Goal: Connect with others: Connect with other users

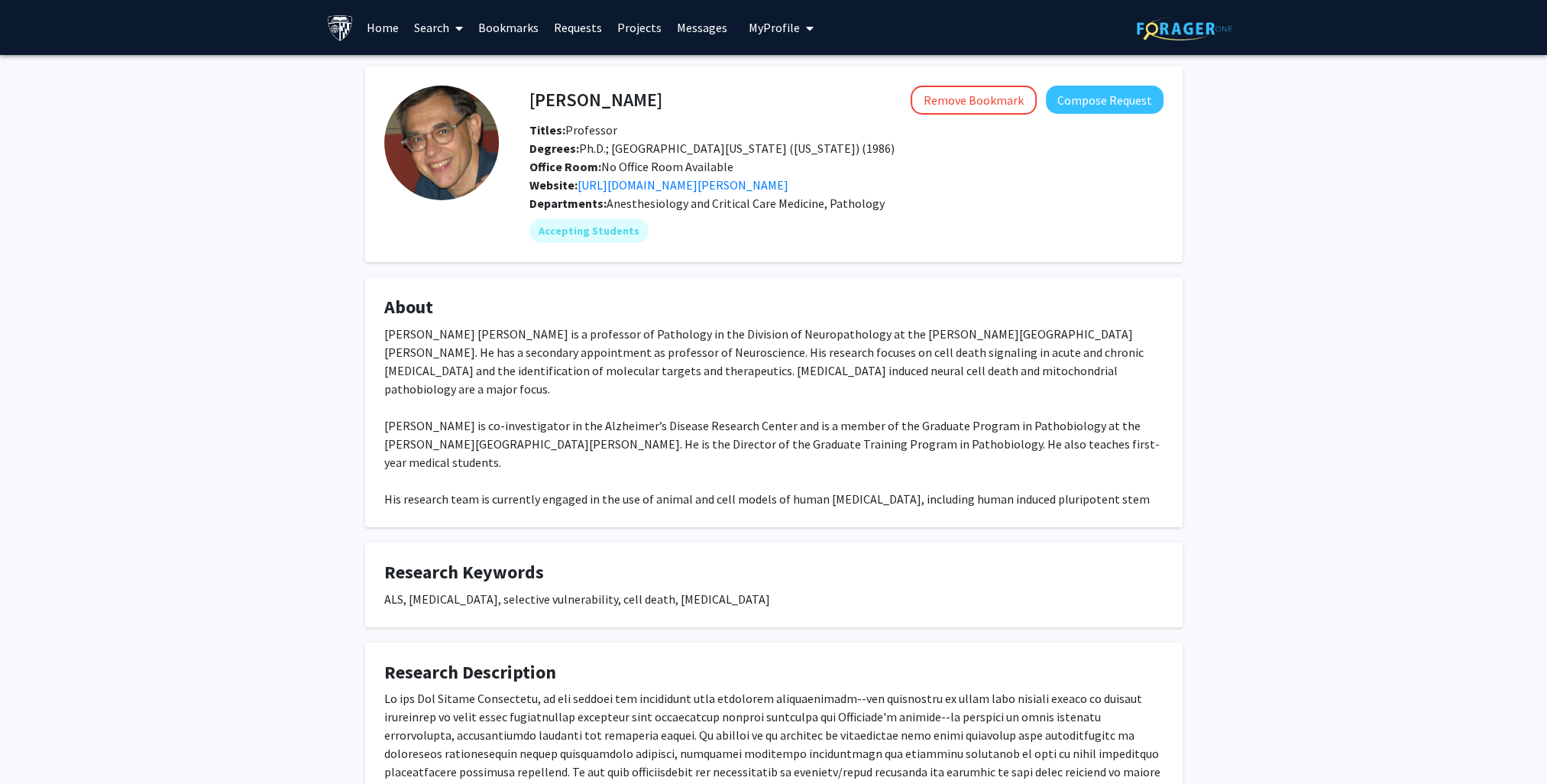
click at [1309, 359] on div "Lee Martin Remove Bookmark Compose Request Titles: Professor Degrees: Ph.D.; Un…" at bounding box center [773, 489] width 1547 height 867
